Goal: Information Seeking & Learning: Find specific fact

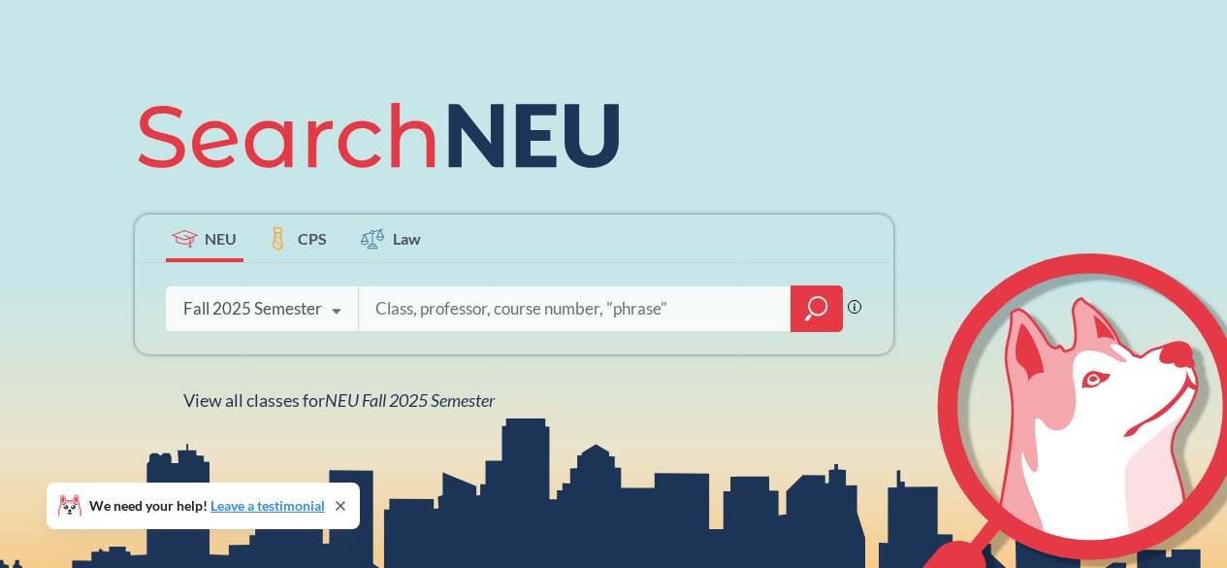
scroll to position [182, 0]
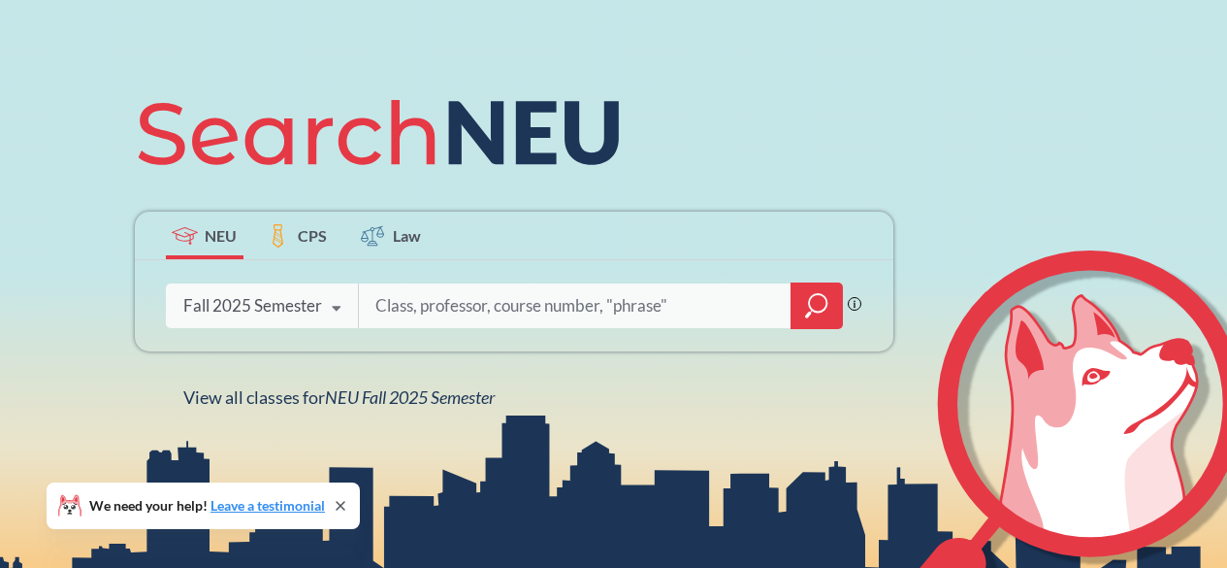
click at [501, 304] on input "search" at bounding box center [576, 305] width 404 height 41
type input "Naveen"
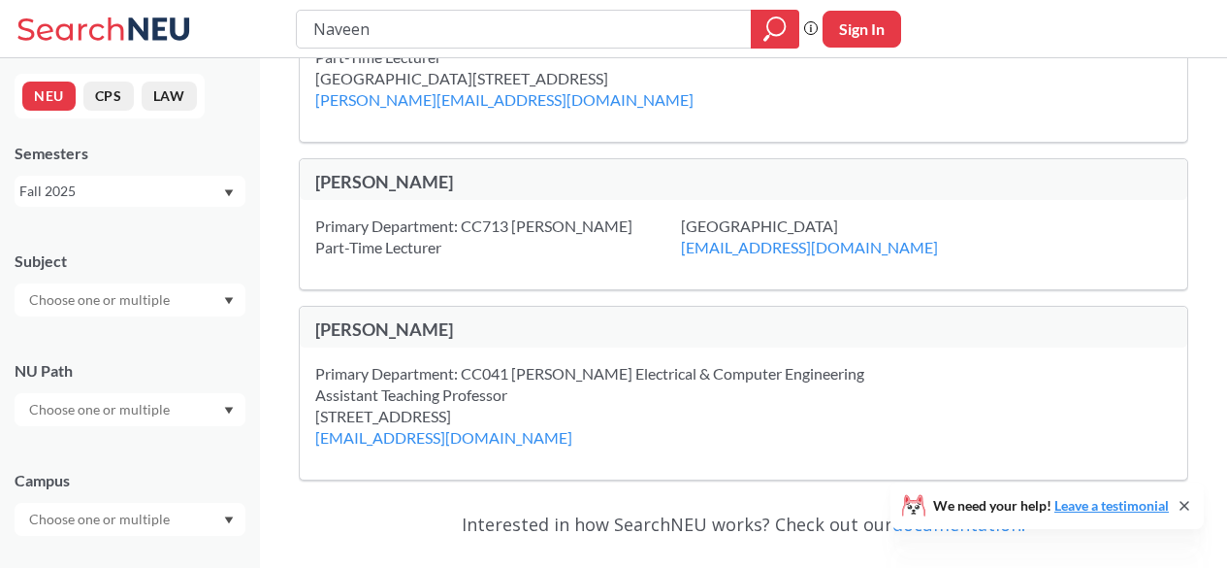
scroll to position [117, 0]
click at [417, 180] on div "[PERSON_NAME]" at bounding box center [529, 179] width 429 height 21
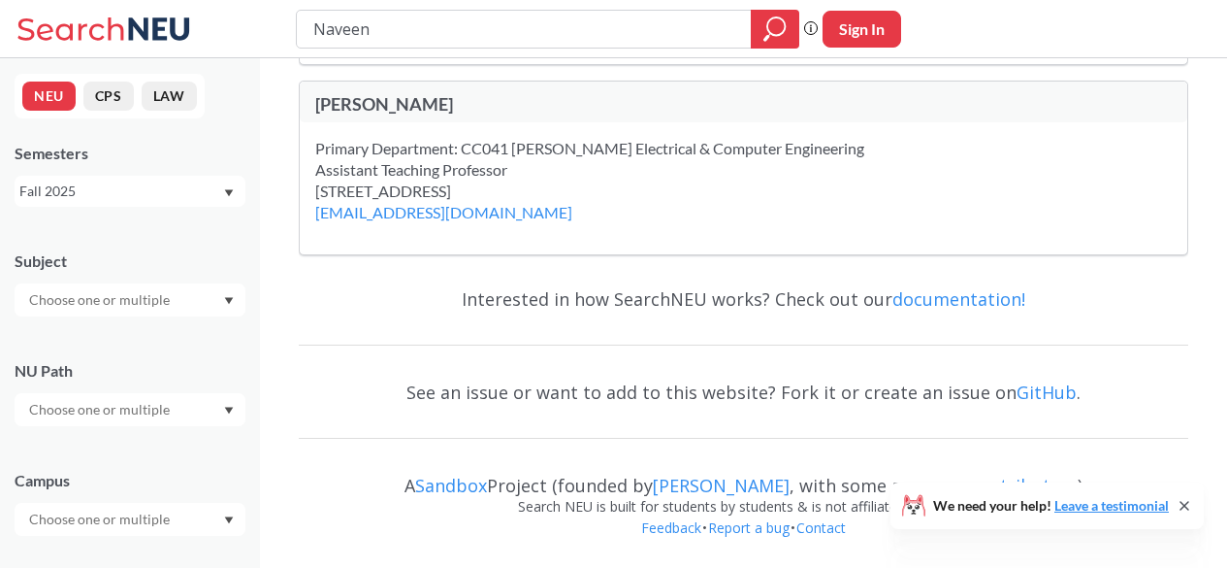
scroll to position [0, 0]
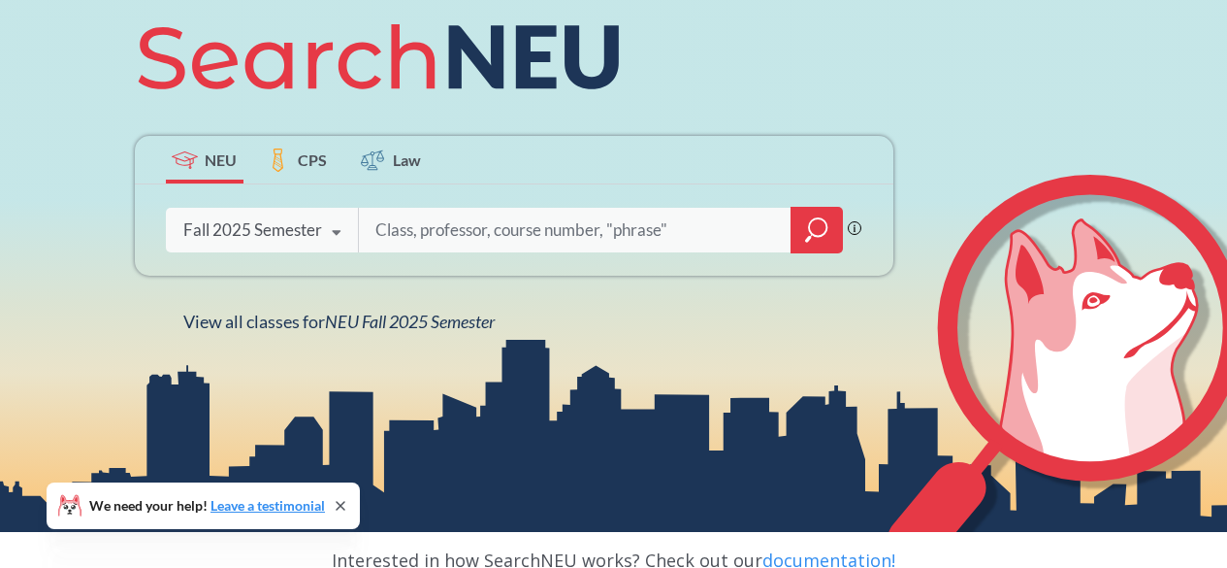
scroll to position [259, 0]
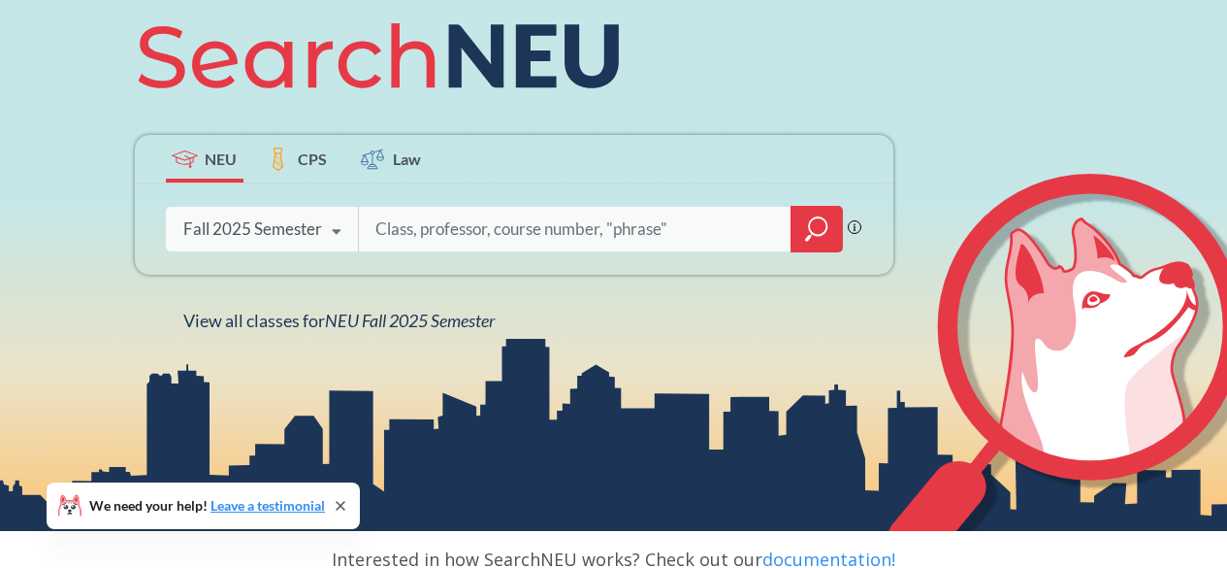
click at [307, 219] on div "Fall 2025 Semester" at bounding box center [252, 228] width 139 height 21
click at [441, 232] on input "search" at bounding box center [576, 229] width 404 height 41
type input "6210"
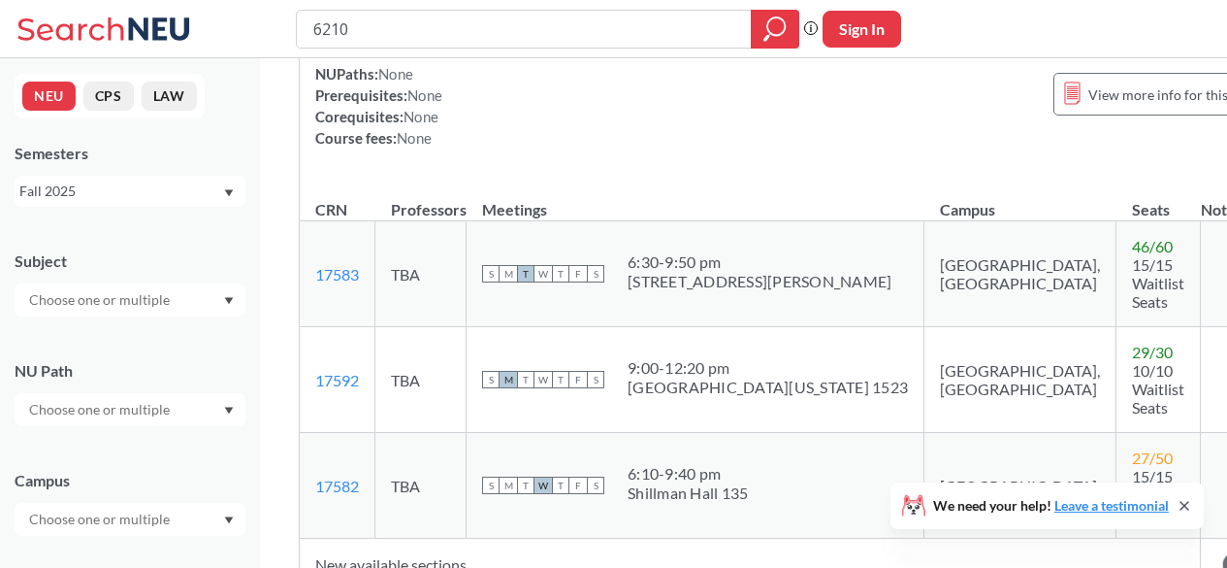
scroll to position [224, 0]
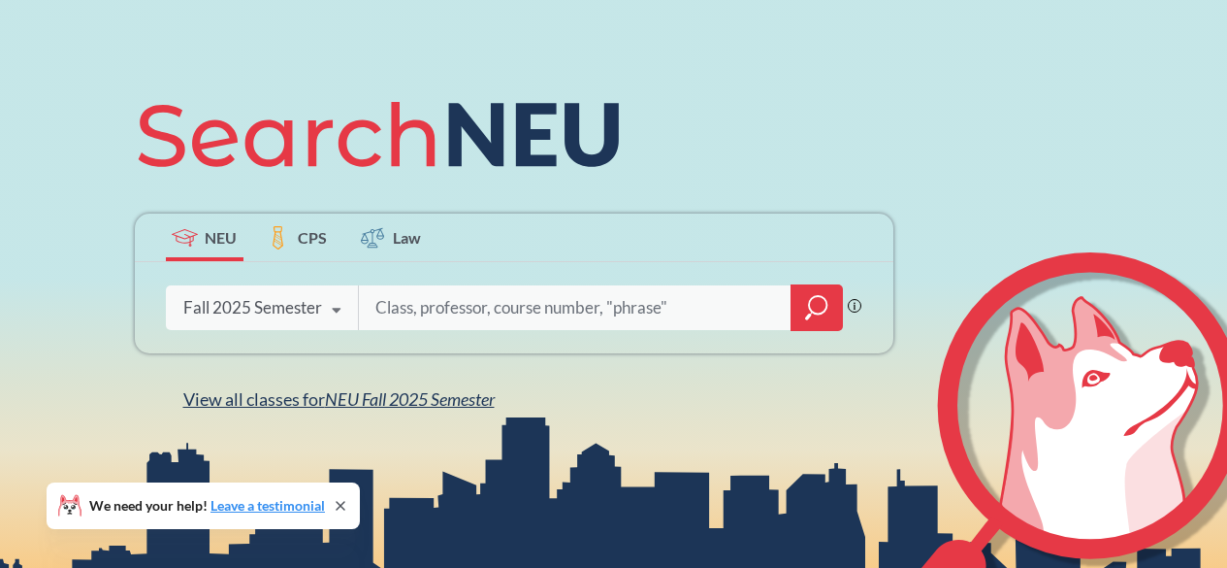
scroll to position [180, 0]
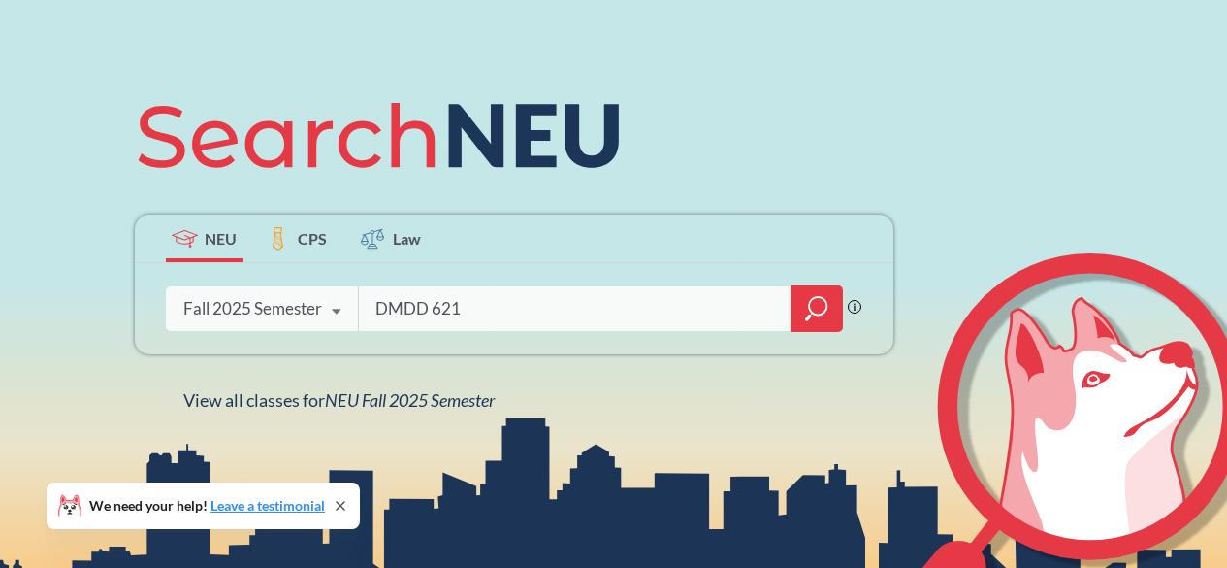
type input "DMDD 6210"
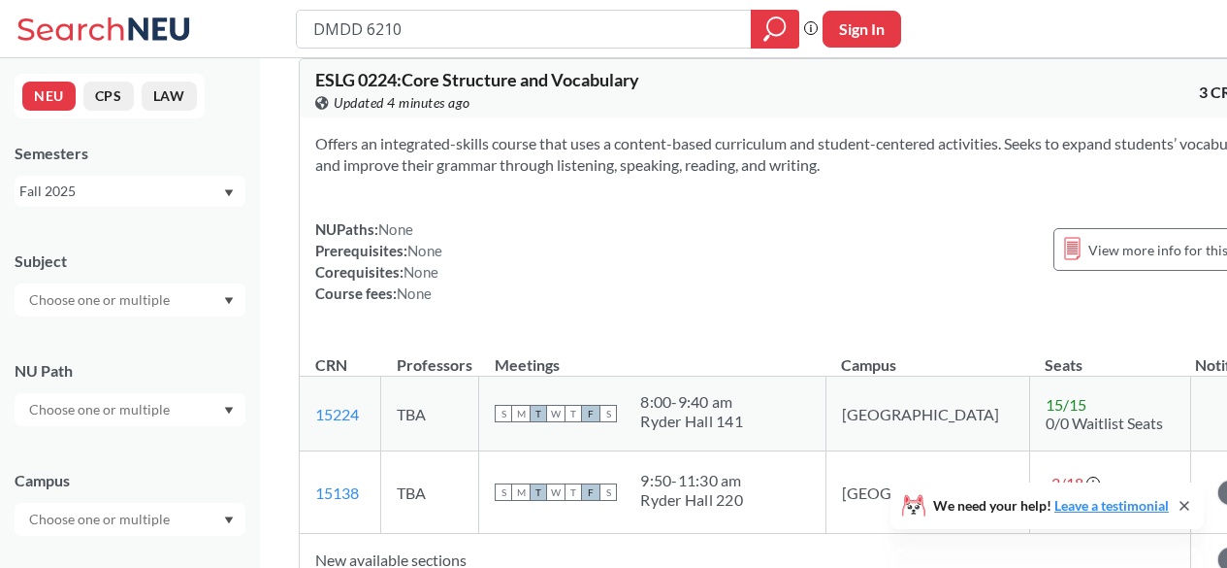
scroll to position [6029, 0]
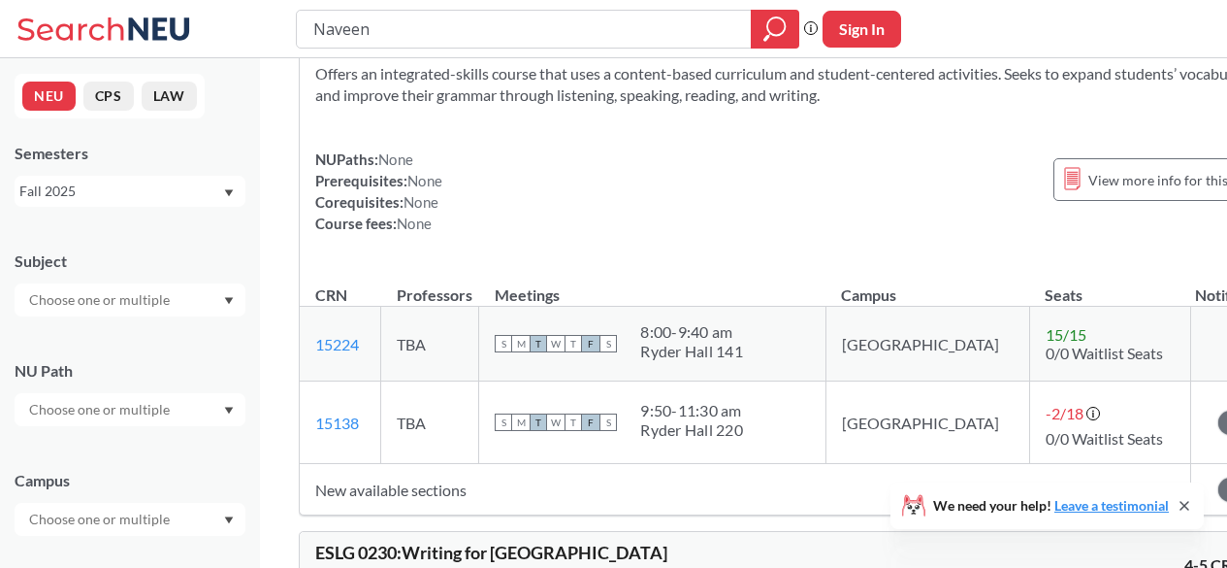
type input "Naveen"
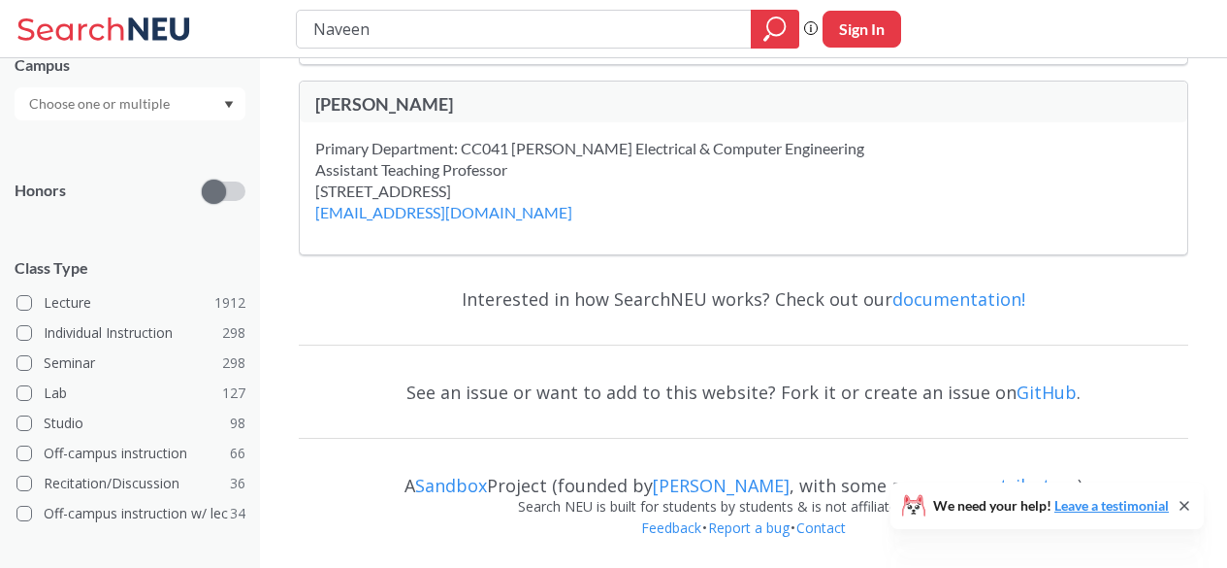
scroll to position [420, 0]
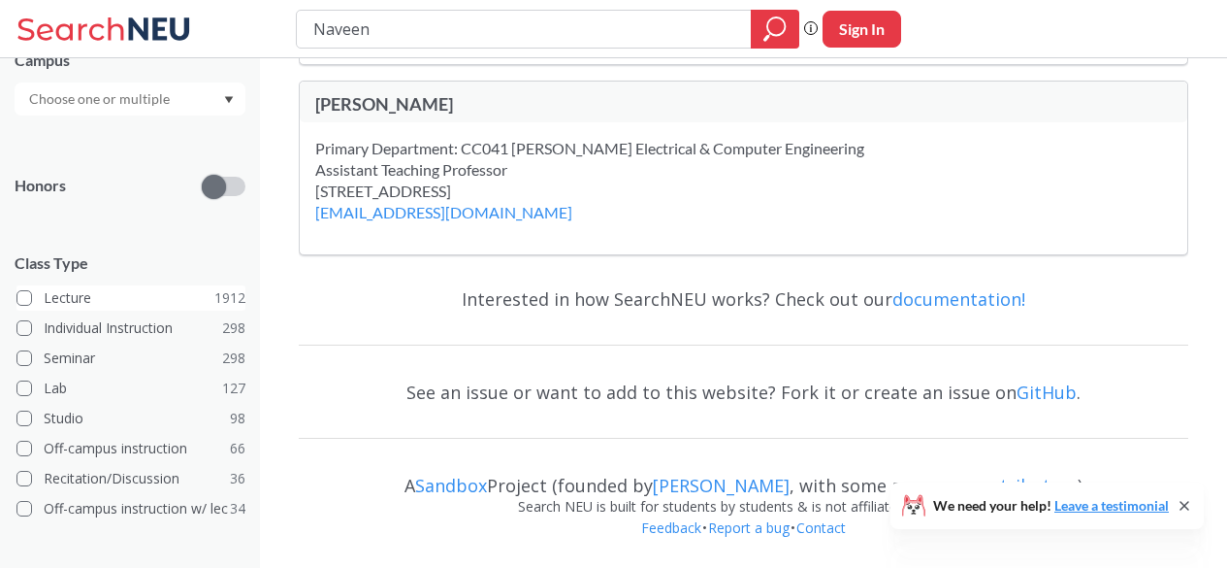
click at [53, 297] on input "Lecture 1912" at bounding box center [52, 295] width 16 height 16
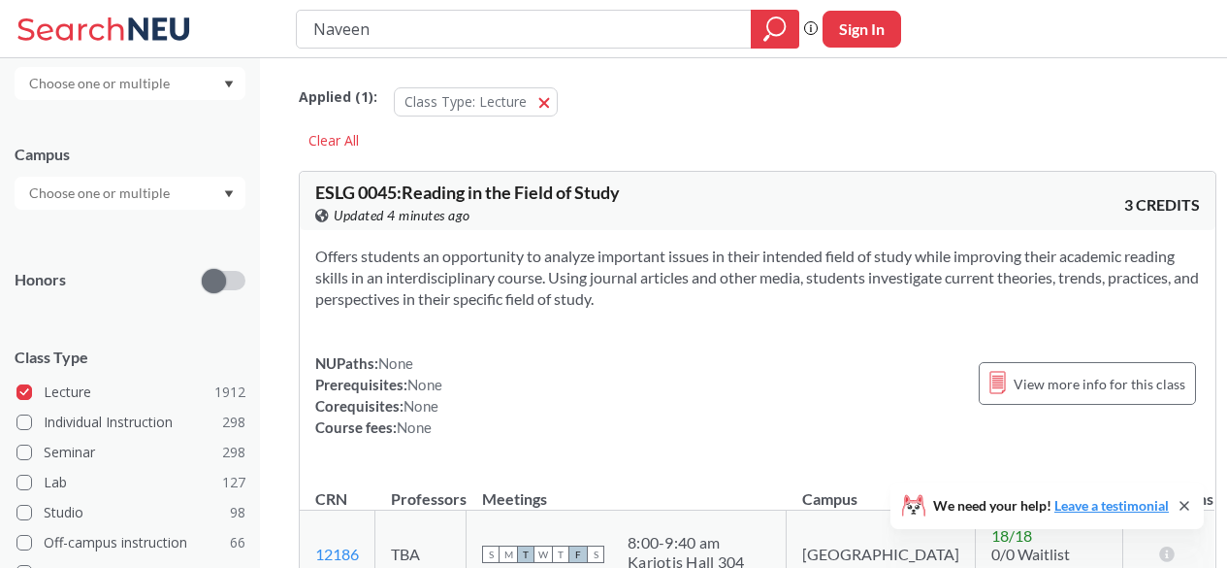
scroll to position [420, 0]
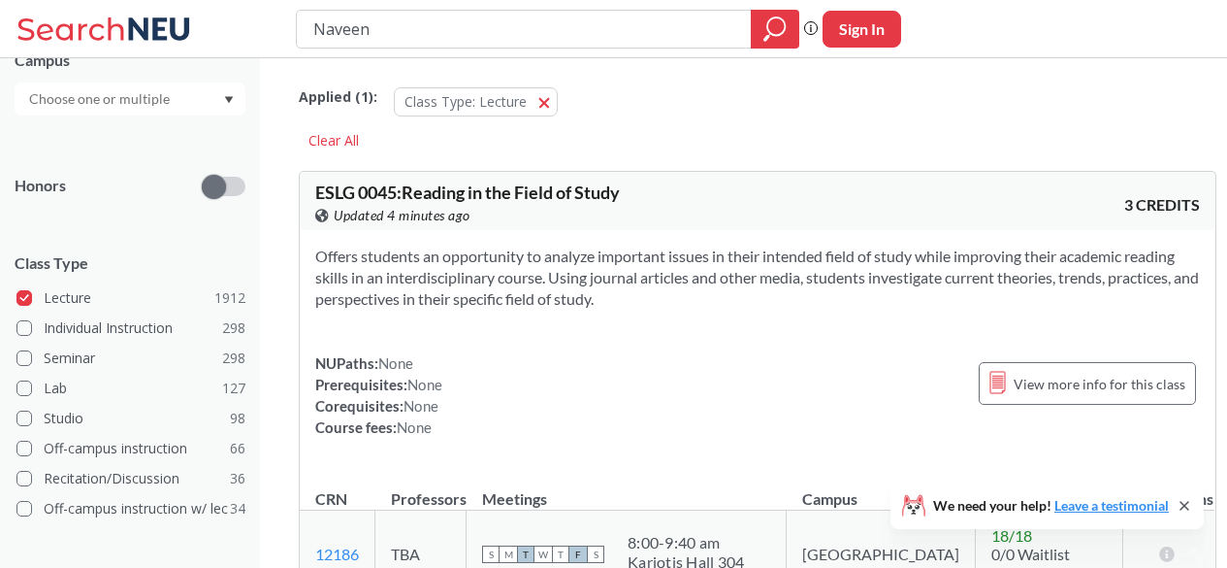
click at [475, 35] on input "Naveen" at bounding box center [524, 29] width 426 height 33
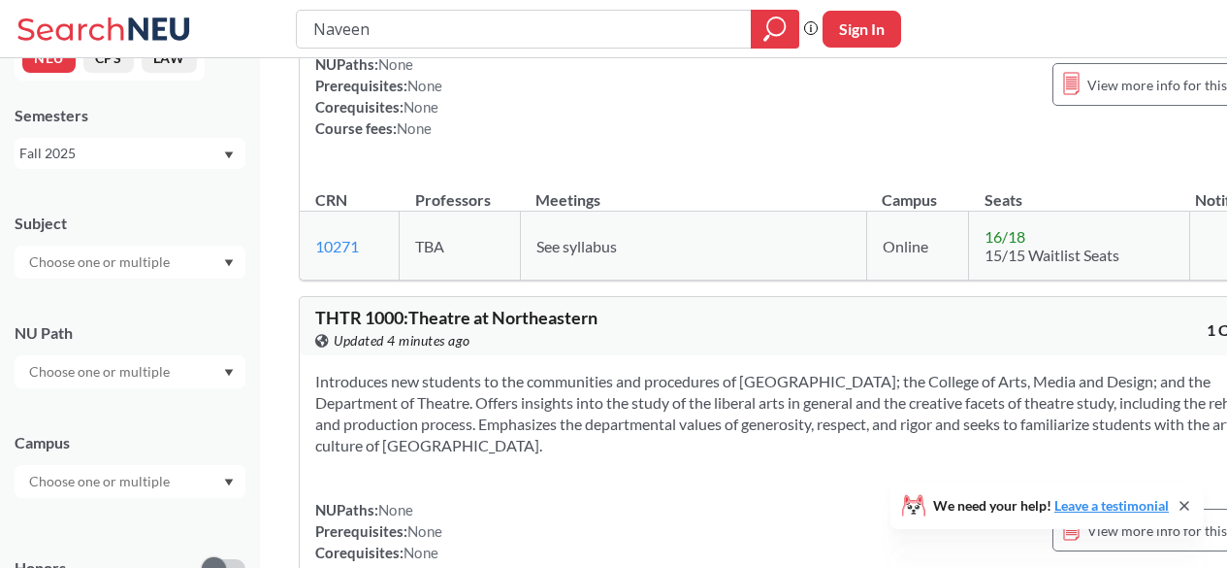
scroll to position [0, 0]
